Goal: Task Accomplishment & Management: Use online tool/utility

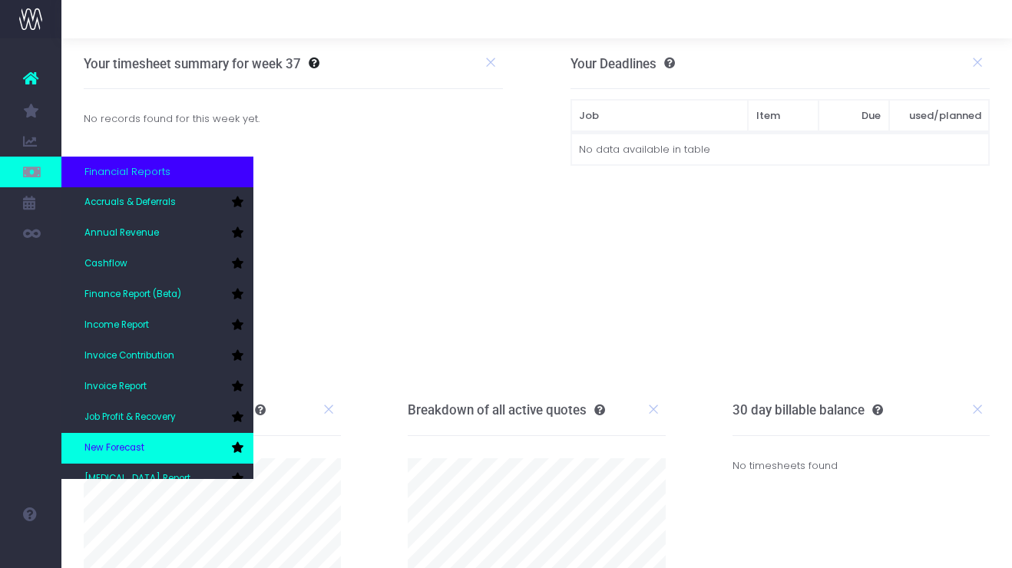
click at [155, 448] on link "New Forecast" at bounding box center [157, 448] width 192 height 31
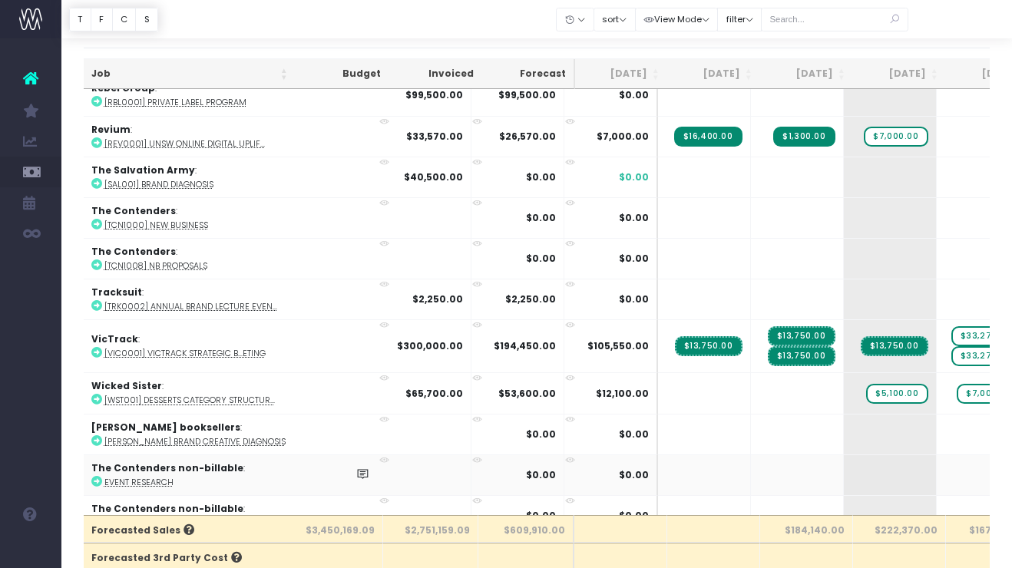
scroll to position [3269, 2]
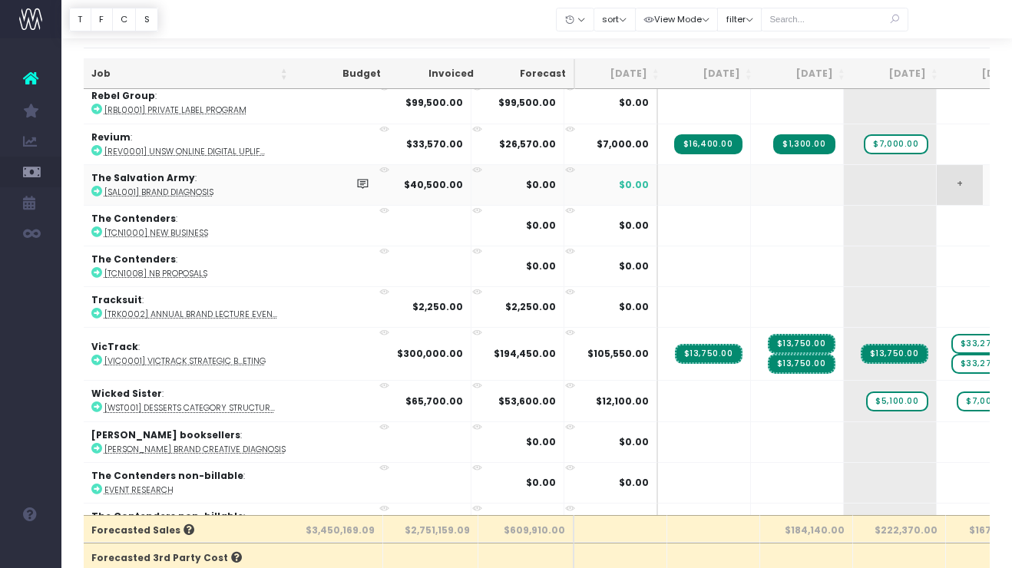
click at [937, 175] on span "+" at bounding box center [960, 185] width 46 height 40
click at [937, 173] on span "+" at bounding box center [960, 185] width 46 height 40
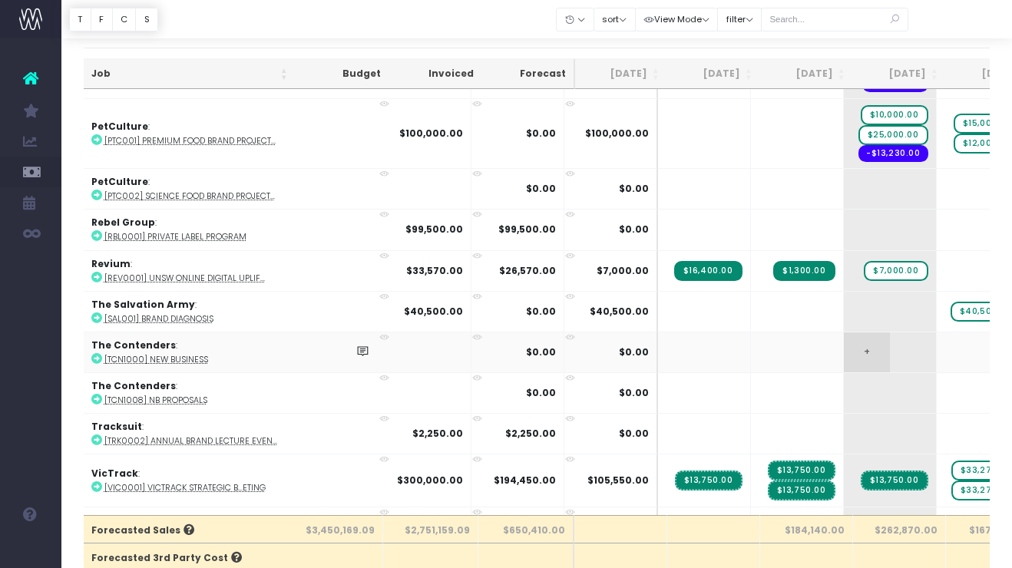
scroll to position [3148, 2]
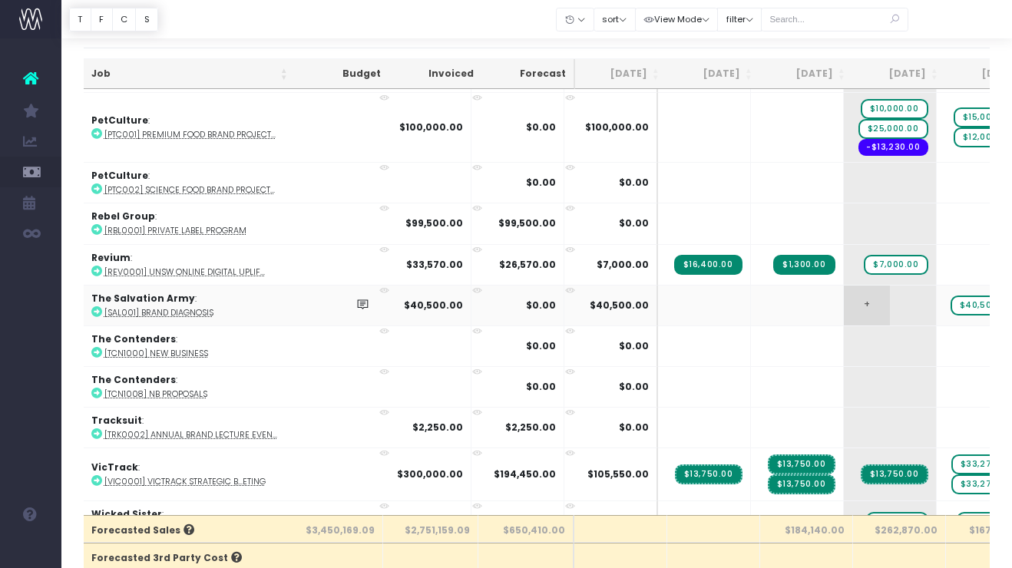
click at [844, 295] on span "+" at bounding box center [867, 306] width 46 height 40
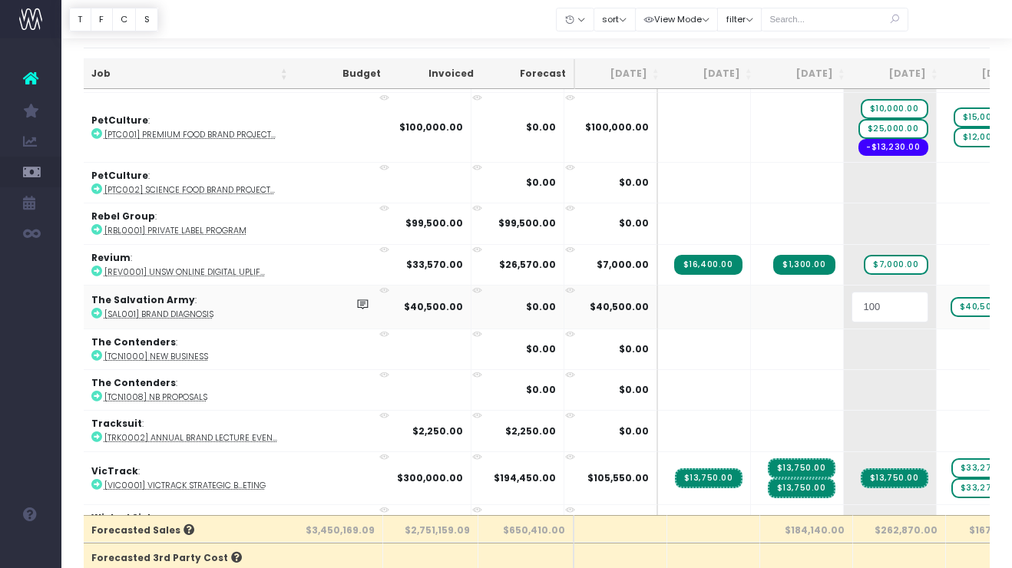
type input "1000"
click at [955, 47] on body "Oh my... this is bad. [PERSON_NAME] wasn't able to load this page. Please conta…" at bounding box center [506, 243] width 1012 height 568
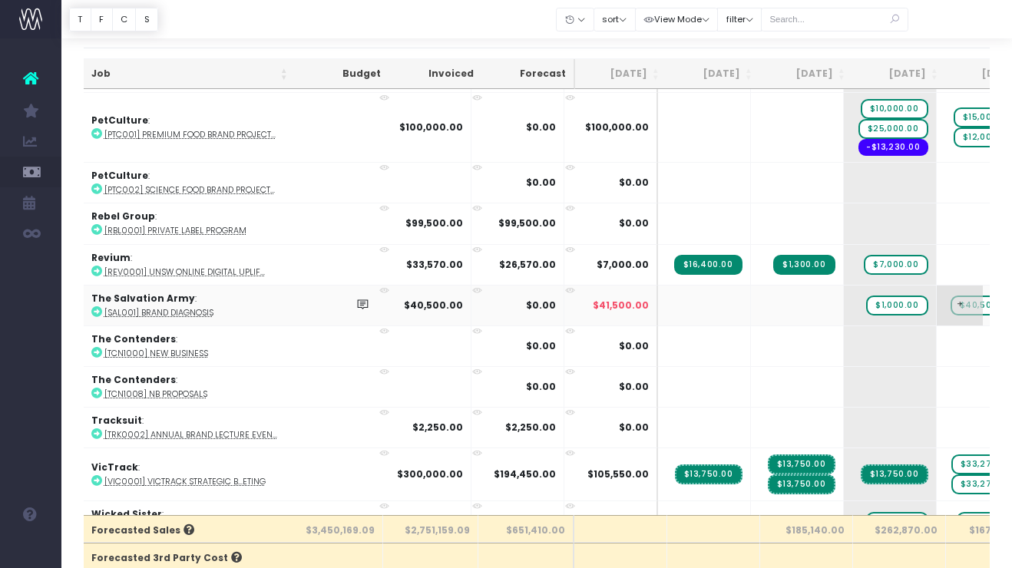
click at [937, 295] on span "+" at bounding box center [960, 306] width 46 height 40
click at [951, 299] on span "$40,500.00" at bounding box center [986, 306] width 71 height 20
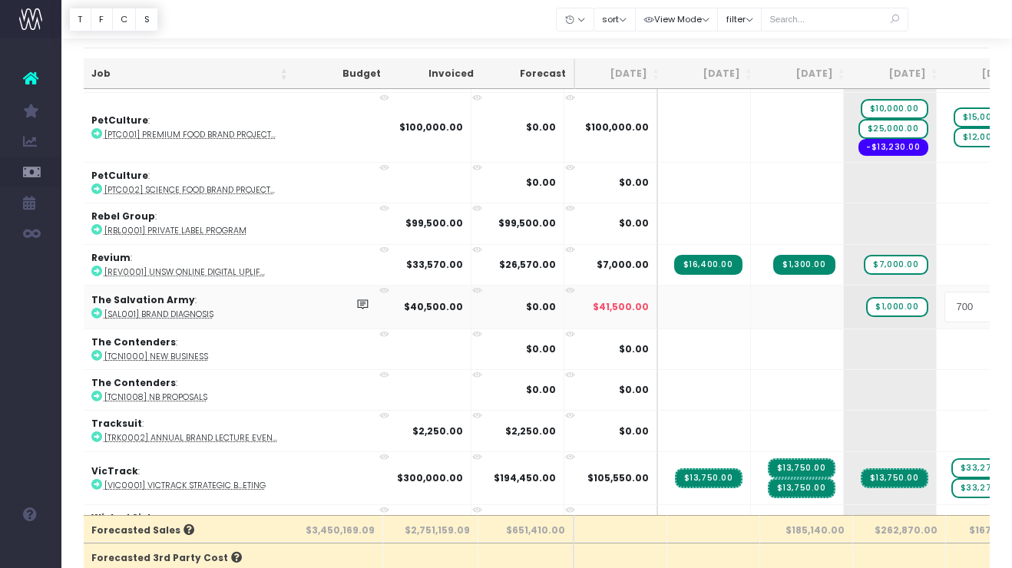
type input "7000"
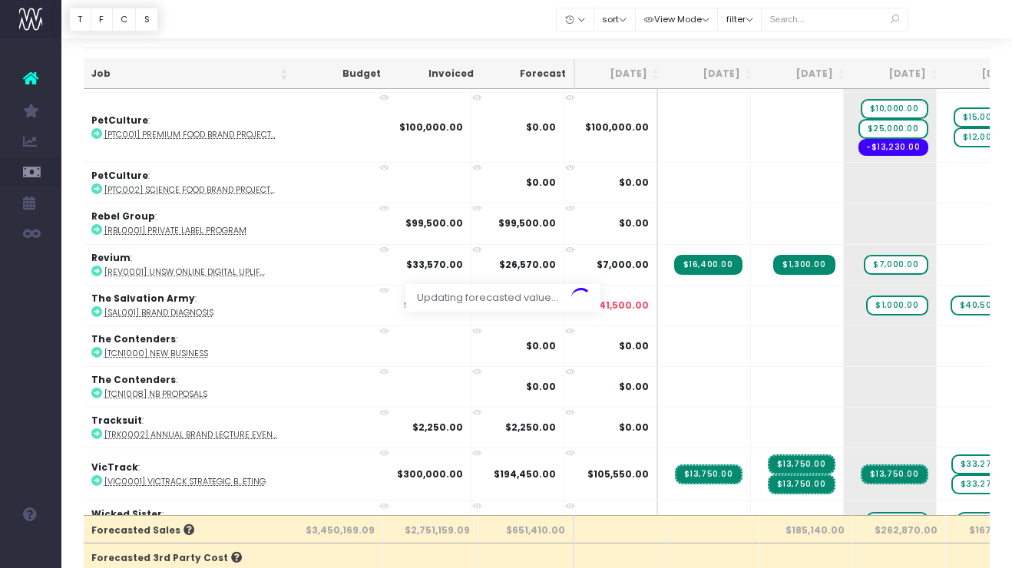
drag, startPoint x: 944, startPoint y: 10, endPoint x: 928, endPoint y: 28, distance: 23.9
click at [944, 10] on div at bounding box center [536, 19] width 951 height 38
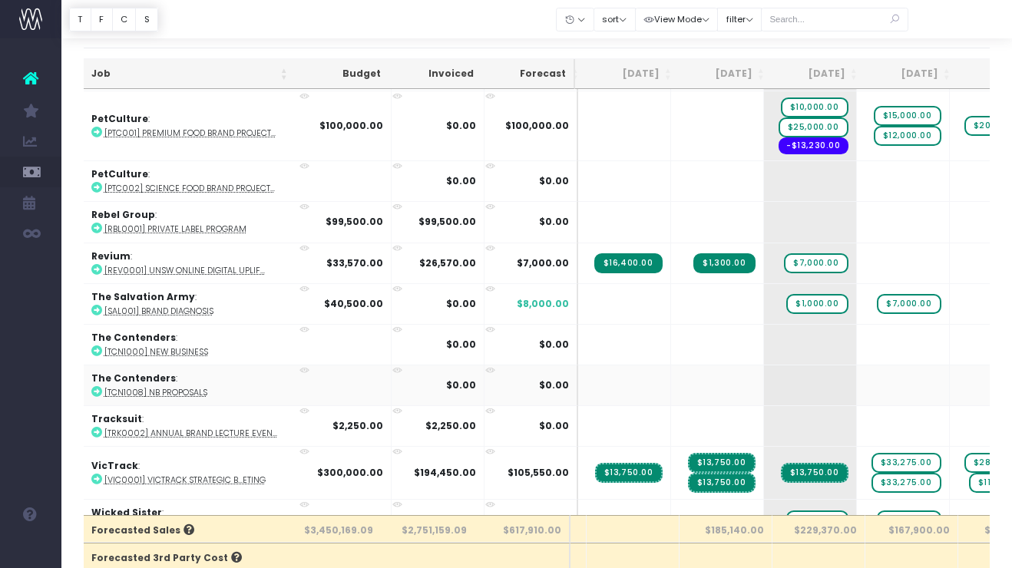
scroll to position [0, 0]
click at [857, 297] on span "+" at bounding box center [880, 304] width 46 height 40
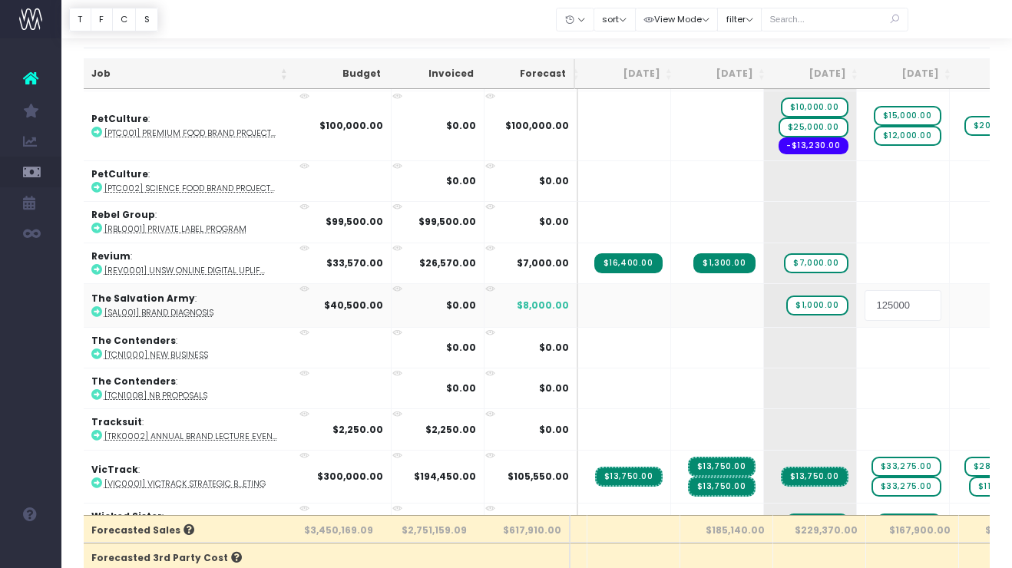
type input "12500"
click at [957, 35] on div at bounding box center [536, 19] width 951 height 38
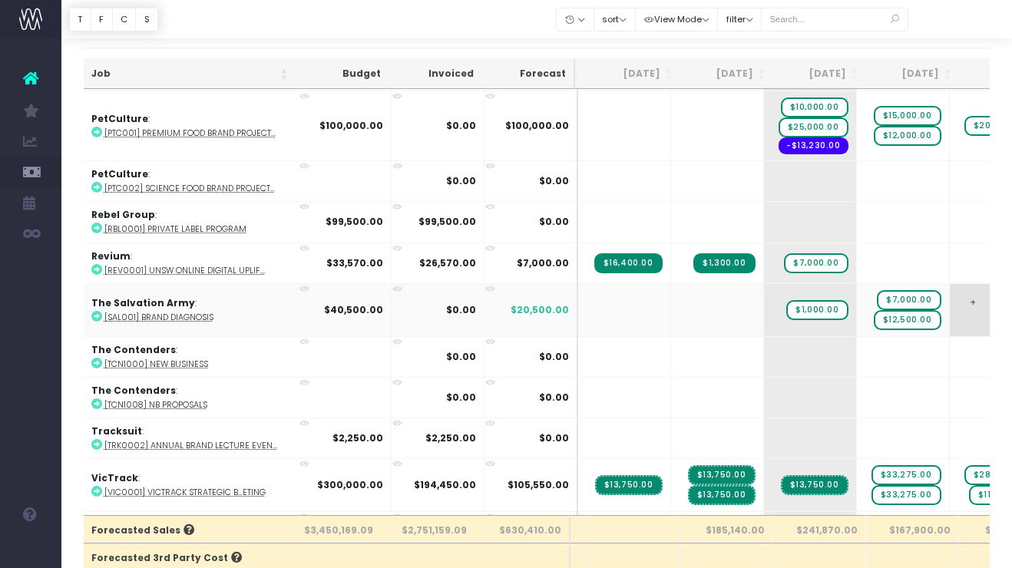
click at [950, 296] on span "+" at bounding box center [973, 310] width 46 height 52
click at [950, 292] on span "+" at bounding box center [973, 310] width 46 height 52
type input "20000"
click at [954, 39] on body "Oh my... this is bad. [PERSON_NAME] wasn't able to load this page. Please conta…" at bounding box center [506, 243] width 1012 height 568
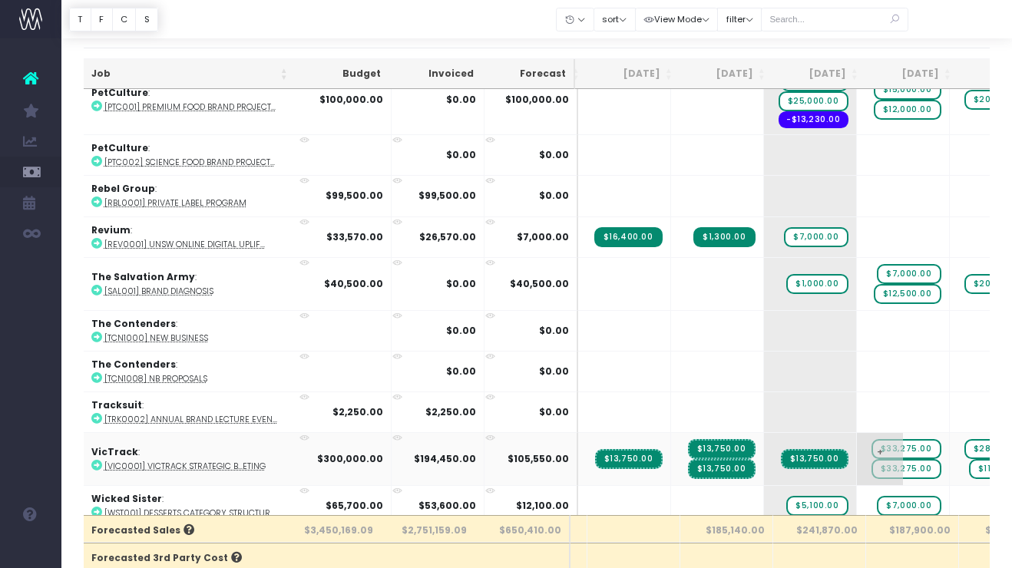
scroll to position [0, 82]
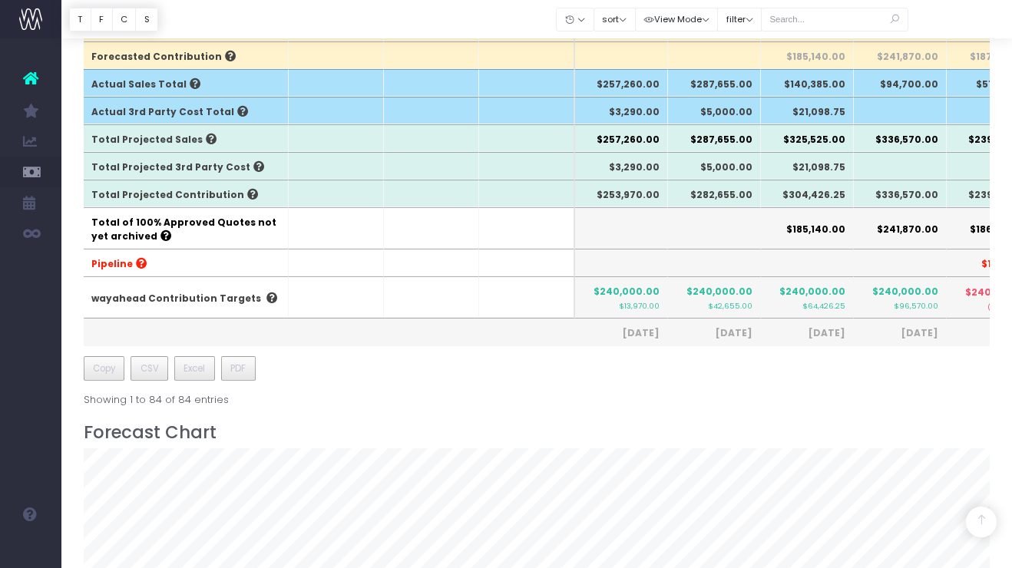
scroll to position [472, 0]
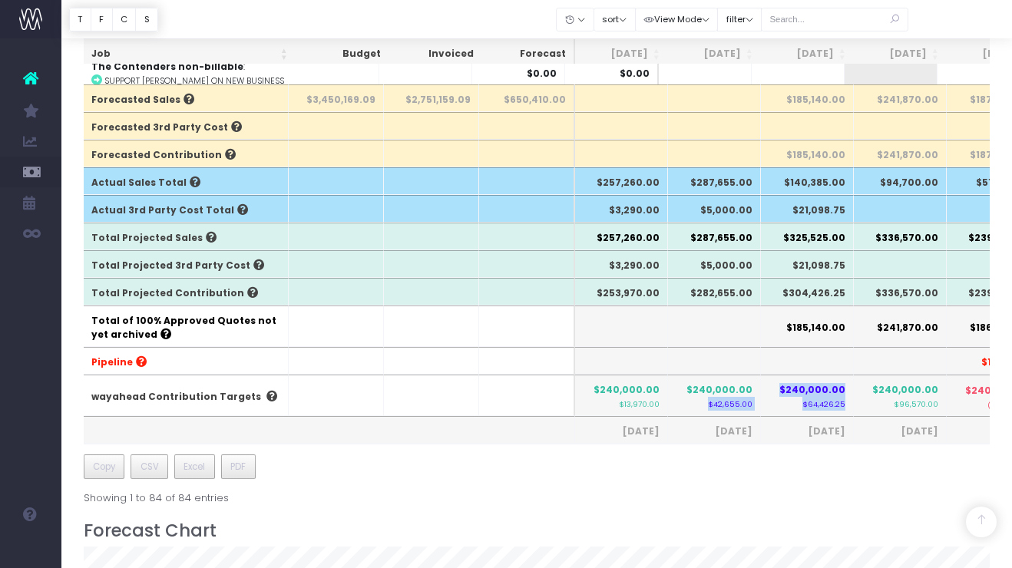
drag, startPoint x: 772, startPoint y: 410, endPoint x: 686, endPoint y: 405, distance: 86.2
click at [685, 405] on tr "wayahead Contribution Targets $240,000.00 $13,970.00 $240,000.00 $42,655.00 $24…" at bounding box center [980, 395] width 1793 height 41
click at [668, 314] on th at bounding box center [714, 326] width 93 height 41
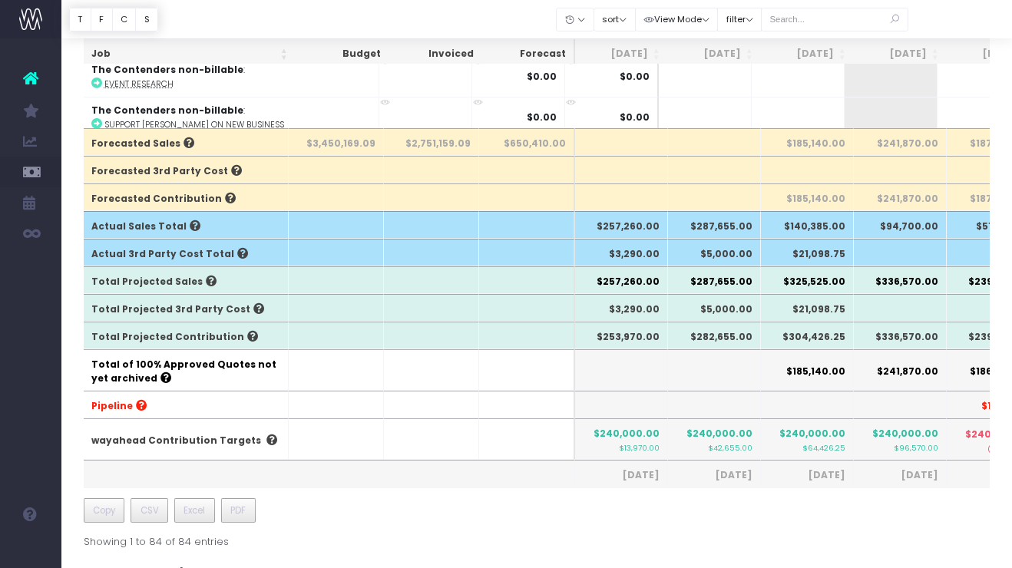
scroll to position [483, 0]
